Goal: Navigation & Orientation: Find specific page/section

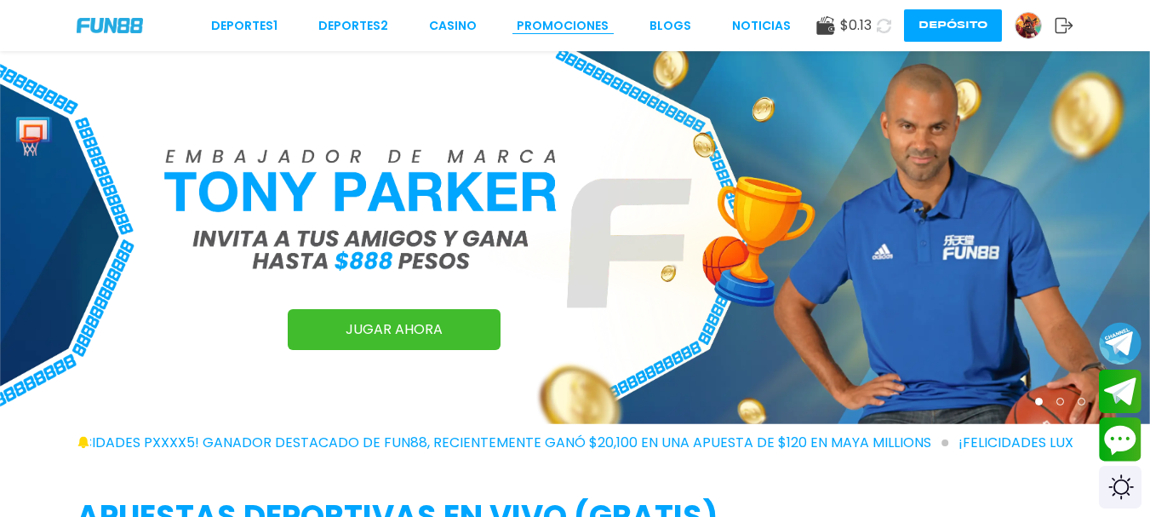
click at [558, 28] on link "Promociones" at bounding box center [563, 26] width 92 height 18
